Goal: Transaction & Acquisition: Book appointment/travel/reservation

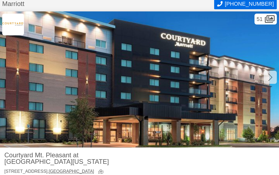
scroll to position [15, 0]
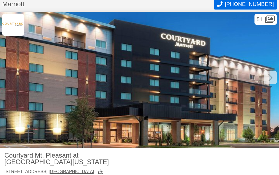
click at [270, 77] on icon at bounding box center [270, 77] width 4 height 9
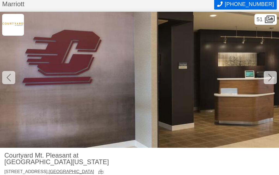
click at [267, 78] on div at bounding box center [270, 77] width 13 height 13
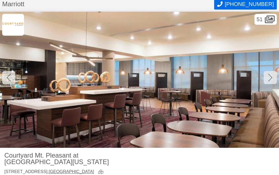
click at [266, 77] on div at bounding box center [270, 77] width 13 height 13
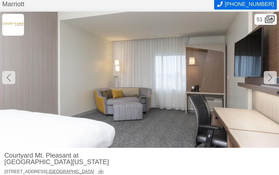
click at [269, 76] on icon at bounding box center [270, 77] width 4 height 9
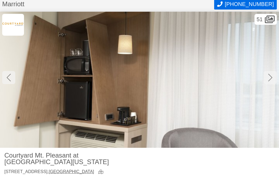
click at [266, 79] on div at bounding box center [270, 77] width 13 height 13
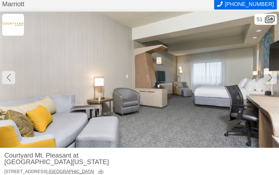
click at [268, 84] on img at bounding box center [139, 80] width 279 height 136
click at [269, 81] on icon at bounding box center [270, 77] width 4 height 9
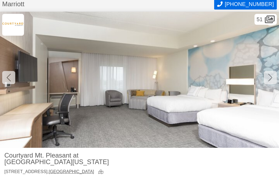
click at [267, 78] on div at bounding box center [270, 77] width 13 height 13
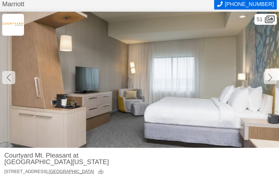
click at [269, 80] on icon at bounding box center [270, 77] width 4 height 9
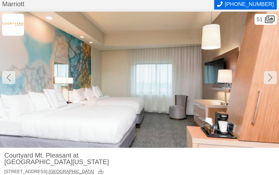
click at [269, 74] on icon at bounding box center [270, 77] width 4 height 9
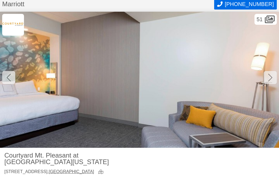
click at [269, 73] on icon at bounding box center [270, 77] width 4 height 9
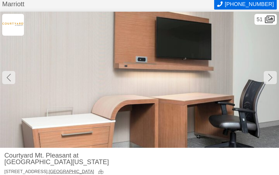
click at [269, 73] on icon at bounding box center [270, 77] width 4 height 9
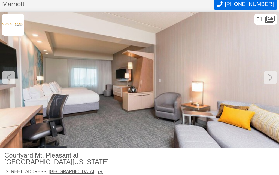
click at [268, 74] on icon at bounding box center [270, 77] width 4 height 9
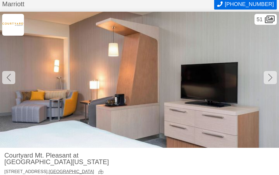
click at [269, 76] on icon at bounding box center [270, 77] width 4 height 9
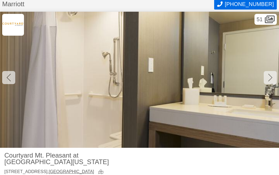
click at [269, 76] on icon at bounding box center [270, 77] width 4 height 9
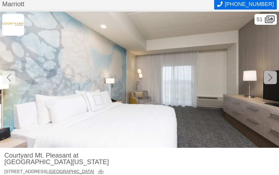
click at [268, 80] on icon at bounding box center [270, 77] width 4 height 9
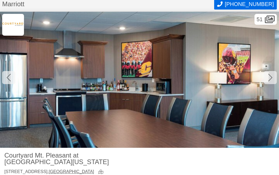
click at [8, 78] on icon at bounding box center [9, 77] width 4 height 9
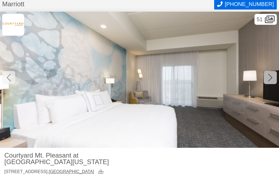
click at [270, 77] on icon at bounding box center [270, 77] width 4 height 9
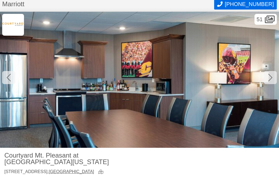
click at [270, 81] on icon at bounding box center [270, 77] width 4 height 9
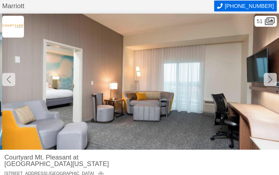
scroll to position [17, 0]
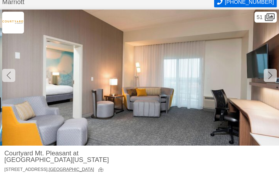
click at [271, 77] on icon at bounding box center [270, 76] width 4 height 8
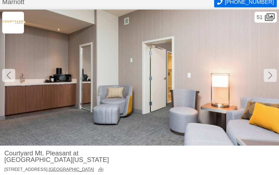
click at [268, 76] on icon at bounding box center [270, 75] width 4 height 9
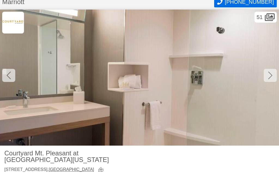
click at [268, 75] on icon at bounding box center [270, 75] width 4 height 9
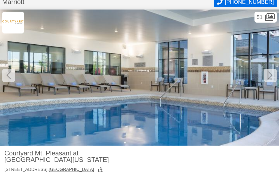
click at [267, 78] on div at bounding box center [270, 75] width 13 height 13
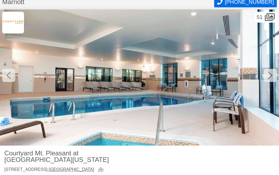
click at [267, 75] on div at bounding box center [270, 75] width 13 height 13
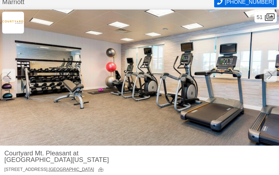
click at [266, 78] on div at bounding box center [270, 75] width 13 height 13
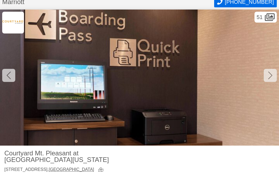
click at [268, 80] on div at bounding box center [270, 75] width 13 height 13
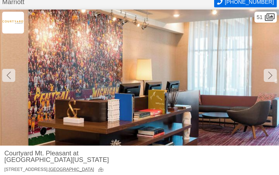
click at [269, 82] on img at bounding box center [139, 78] width 279 height 136
click at [269, 76] on icon at bounding box center [270, 75] width 4 height 9
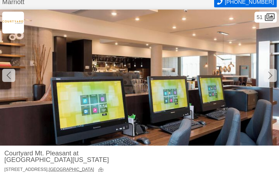
click at [267, 78] on div at bounding box center [270, 75] width 13 height 13
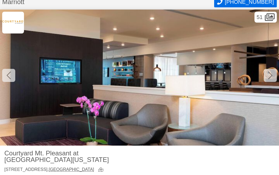
click at [268, 81] on div at bounding box center [270, 75] width 13 height 13
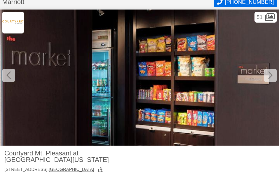
click at [269, 81] on div at bounding box center [270, 75] width 13 height 13
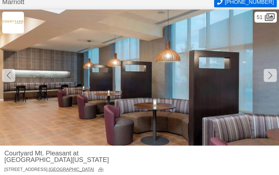
click at [266, 78] on div at bounding box center [270, 75] width 13 height 13
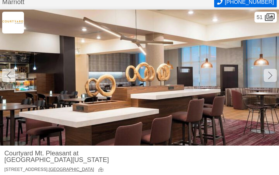
click at [267, 79] on div at bounding box center [270, 75] width 13 height 13
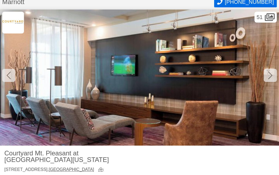
click at [269, 79] on icon at bounding box center [270, 75] width 4 height 9
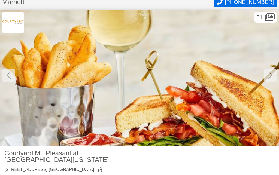
click at [271, 82] on img at bounding box center [139, 78] width 279 height 136
click at [269, 78] on icon at bounding box center [270, 76] width 4 height 8
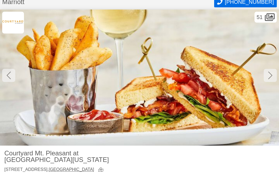
click at [266, 74] on div at bounding box center [270, 75] width 13 height 13
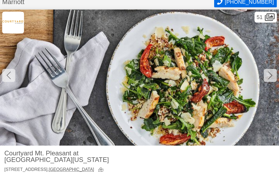
click at [266, 79] on div at bounding box center [270, 75] width 13 height 13
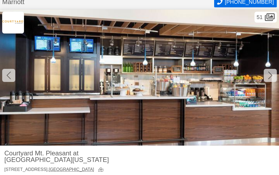
click at [266, 75] on div at bounding box center [270, 75] width 13 height 13
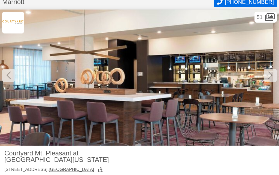
click at [267, 76] on div at bounding box center [270, 75] width 13 height 13
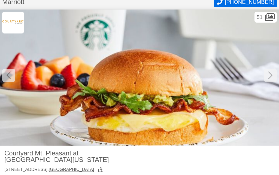
click at [266, 78] on div at bounding box center [270, 75] width 13 height 13
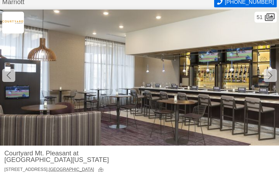
click at [267, 79] on div at bounding box center [270, 75] width 13 height 13
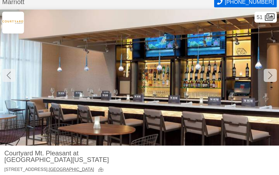
click at [267, 78] on div at bounding box center [270, 75] width 13 height 13
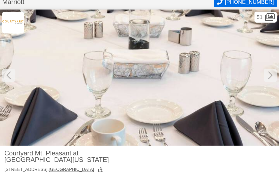
click at [267, 83] on img at bounding box center [139, 78] width 279 height 136
click at [271, 78] on icon at bounding box center [270, 75] width 4 height 9
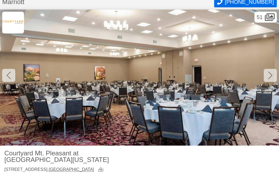
click at [269, 78] on icon at bounding box center [270, 76] width 4 height 8
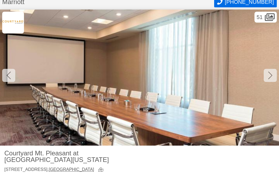
click at [271, 74] on icon at bounding box center [270, 76] width 4 height 8
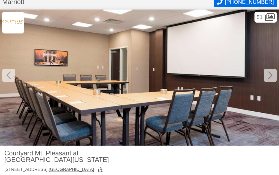
click at [270, 76] on icon at bounding box center [270, 75] width 4 height 9
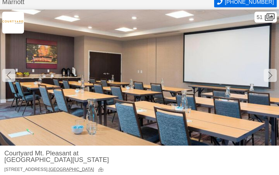
click at [270, 78] on icon at bounding box center [270, 75] width 4 height 9
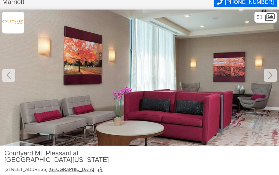
click at [270, 79] on icon at bounding box center [270, 75] width 4 height 9
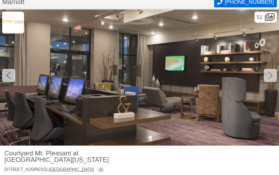
click at [269, 77] on icon at bounding box center [270, 75] width 4 height 9
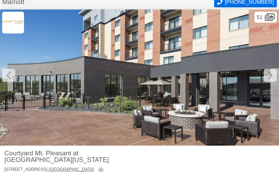
click at [267, 78] on div at bounding box center [270, 75] width 13 height 13
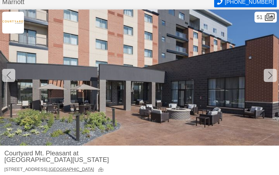
click at [266, 80] on div at bounding box center [270, 75] width 13 height 13
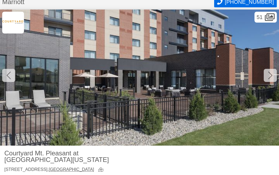
click at [267, 79] on div at bounding box center [270, 75] width 13 height 13
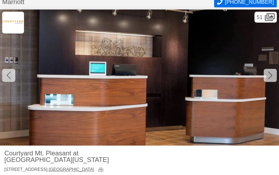
click at [269, 76] on icon at bounding box center [270, 75] width 4 height 9
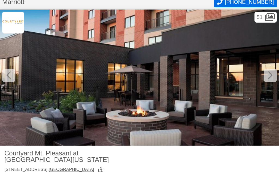
click at [267, 74] on div at bounding box center [270, 75] width 13 height 13
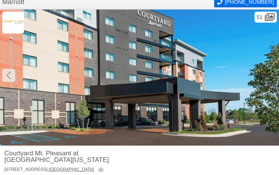
click at [268, 75] on img at bounding box center [139, 78] width 279 height 136
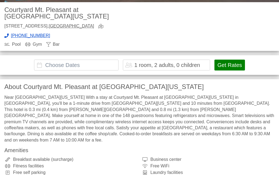
scroll to position [161, 0]
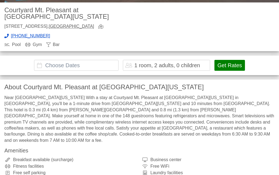
click at [53, 60] on input "text" at bounding box center [76, 65] width 84 height 11
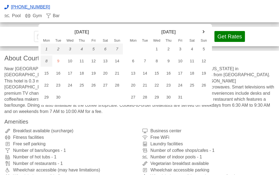
scroll to position [191, 0]
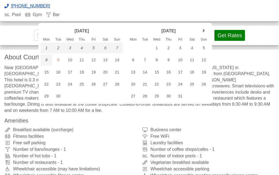
click at [147, 58] on div "7" at bounding box center [145, 59] width 12 height 11
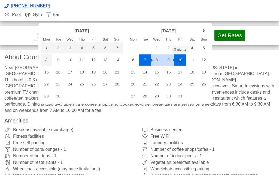
click at [181, 59] on div "10" at bounding box center [180, 59] width 12 height 11
type input "[DATE] - [DATE]"
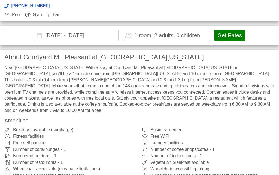
click at [228, 30] on button "Get Rates" at bounding box center [229, 35] width 31 height 11
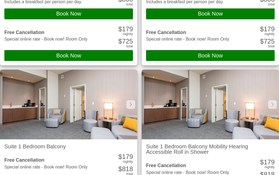
scroll to position [515, 0]
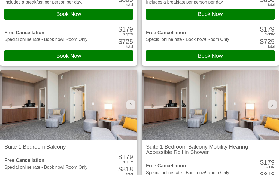
click at [268, 100] on div at bounding box center [272, 104] width 9 height 9
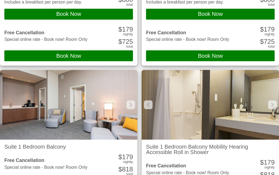
click at [268, 100] on div at bounding box center [272, 104] width 9 height 9
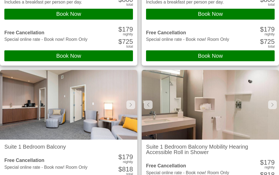
click at [263, 70] on img at bounding box center [210, 105] width 137 height 70
click at [268, 100] on div at bounding box center [272, 104] width 9 height 9
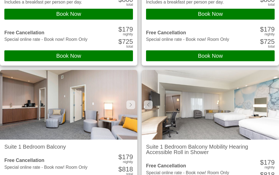
click at [268, 70] on img at bounding box center [210, 105] width 137 height 70
click at [147, 100] on div at bounding box center [148, 104] width 9 height 9
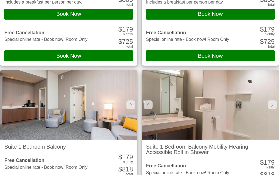
click at [146, 100] on div at bounding box center [148, 104] width 9 height 9
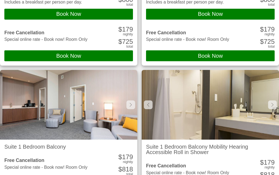
click at [147, 100] on div at bounding box center [148, 104] width 9 height 9
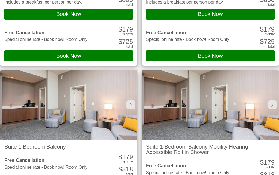
click at [131, 100] on div at bounding box center [130, 104] width 9 height 9
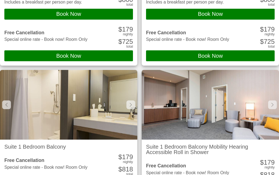
click at [130, 100] on div at bounding box center [130, 104] width 9 height 9
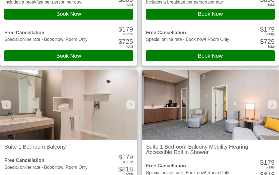
click at [130, 100] on div at bounding box center [130, 104] width 9 height 9
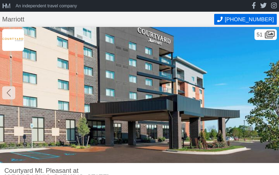
scroll to position [0, 0]
